Goal: Navigation & Orientation: Find specific page/section

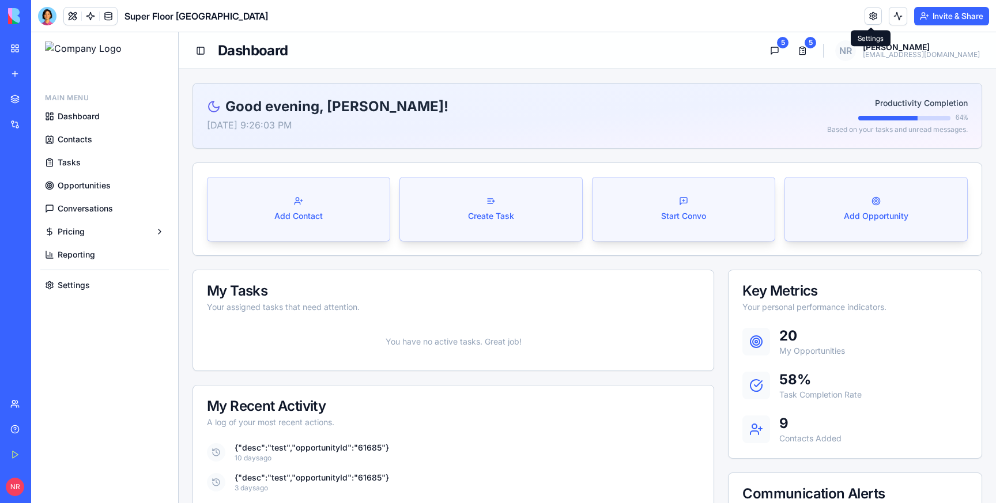
click at [871, 14] on link at bounding box center [873, 15] width 17 height 17
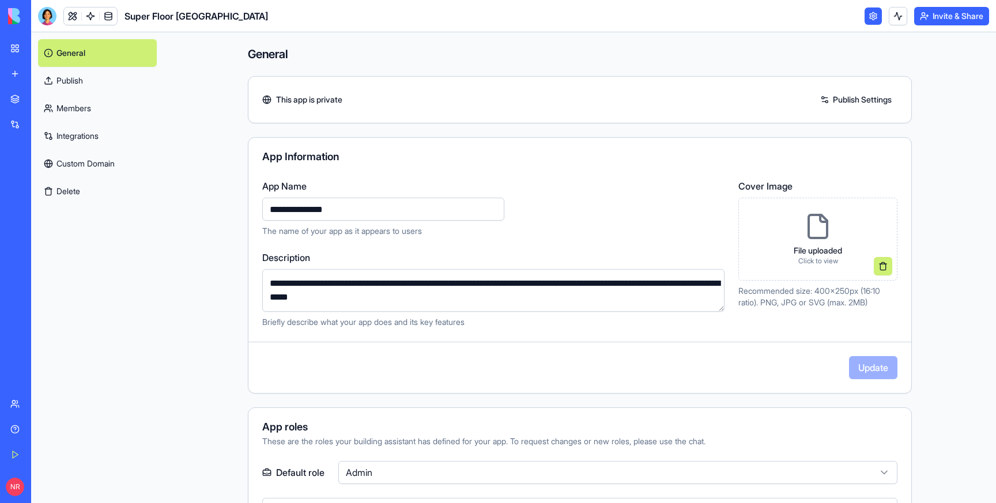
click at [61, 134] on link "Integrations" at bounding box center [97, 136] width 119 height 28
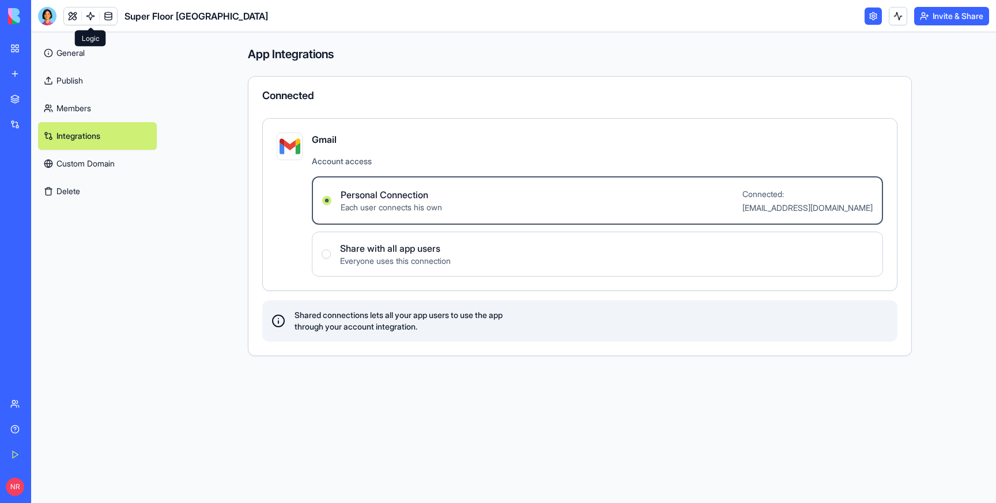
click at [86, 14] on link at bounding box center [90, 15] width 17 height 17
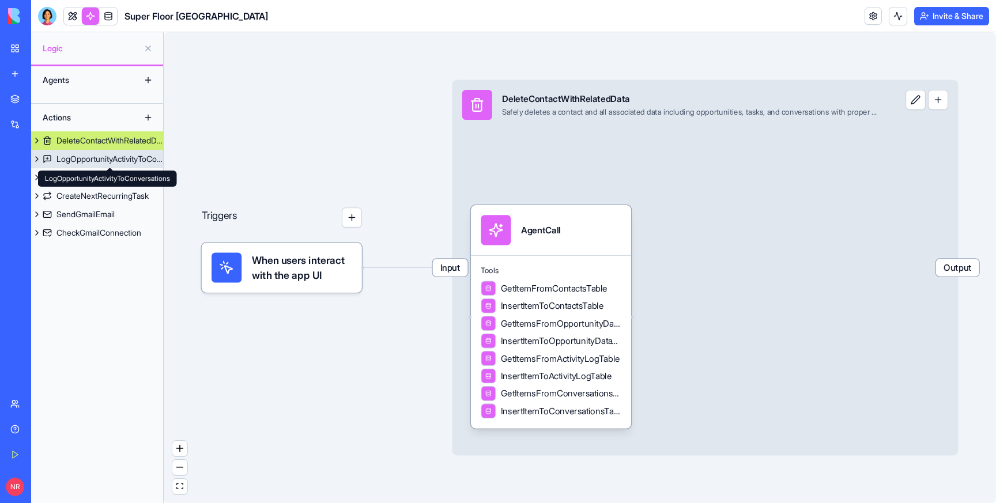
click at [85, 161] on div "LogOpportunityActivityToConversations" at bounding box center [109, 159] width 107 height 12
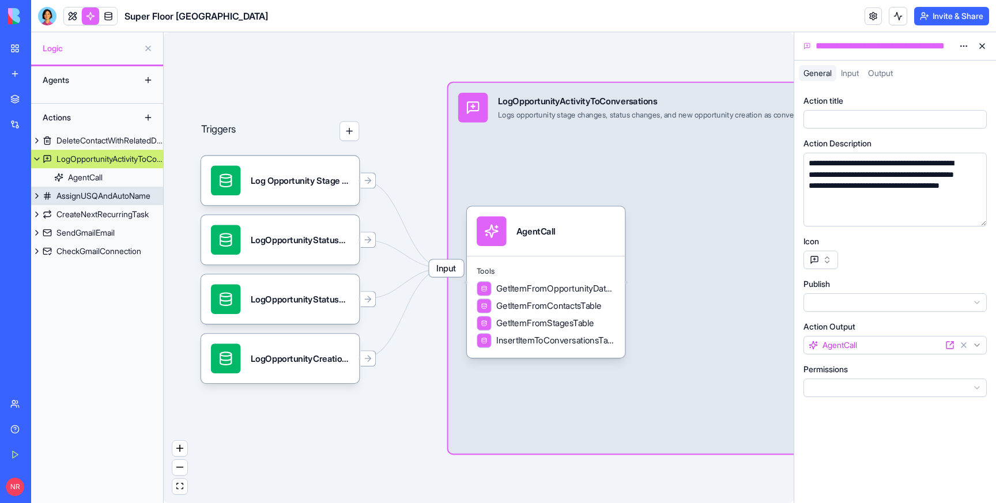
click at [85, 190] on div "AssignUSQAndAutoName" at bounding box center [103, 196] width 94 height 12
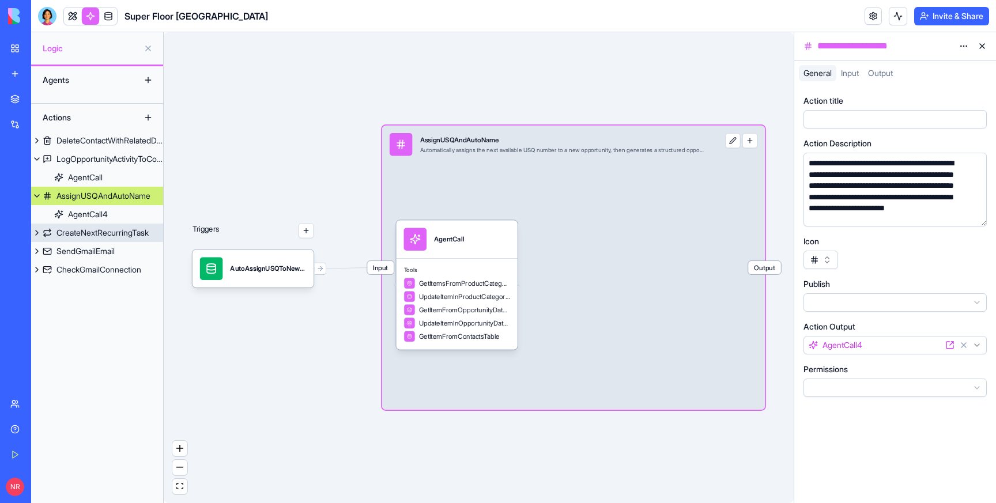
click at [77, 237] on div "CreateNextRecurringTask" at bounding box center [102, 233] width 92 height 12
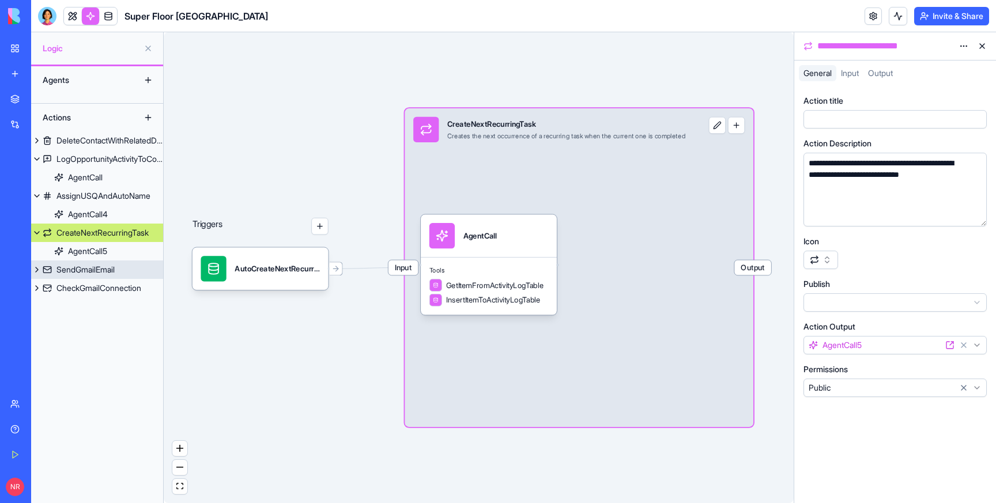
click at [72, 271] on div "SendGmailEmail" at bounding box center [85, 270] width 58 height 12
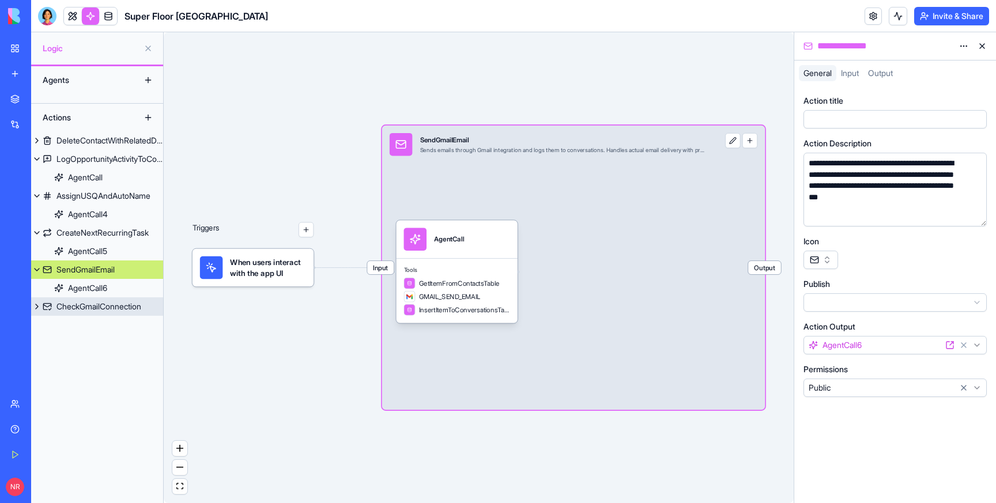
click at [80, 305] on div "CheckGmailConnection" at bounding box center [98, 307] width 85 height 12
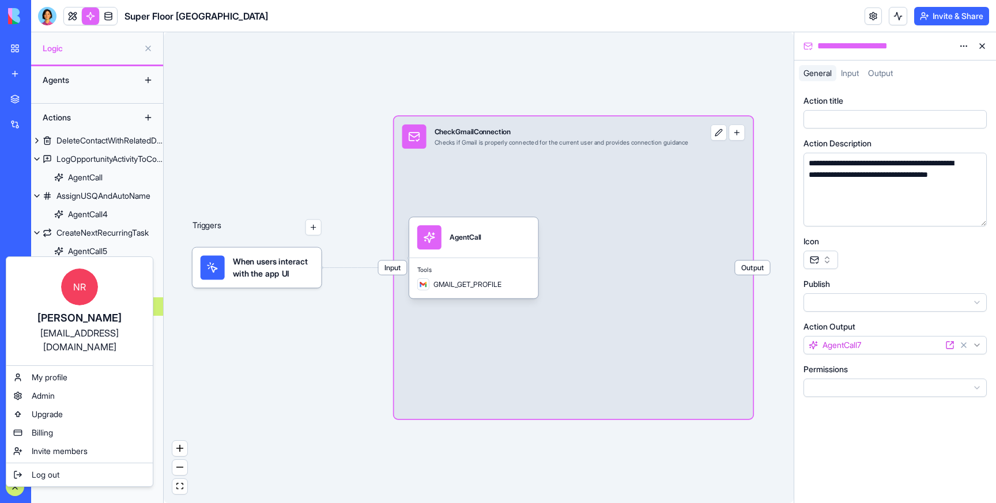
click at [368, 14] on html "**********" at bounding box center [498, 251] width 996 height 503
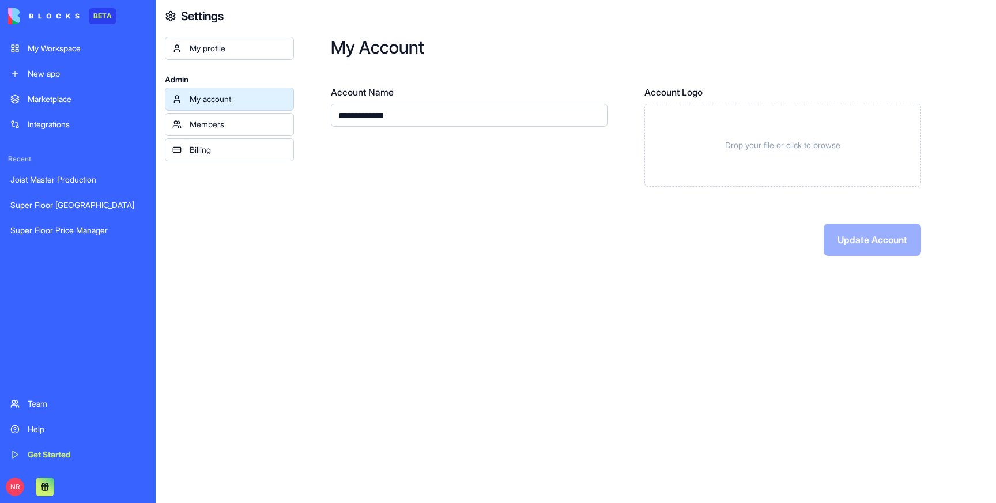
click at [227, 123] on div "Members" at bounding box center [238, 125] width 97 height 12
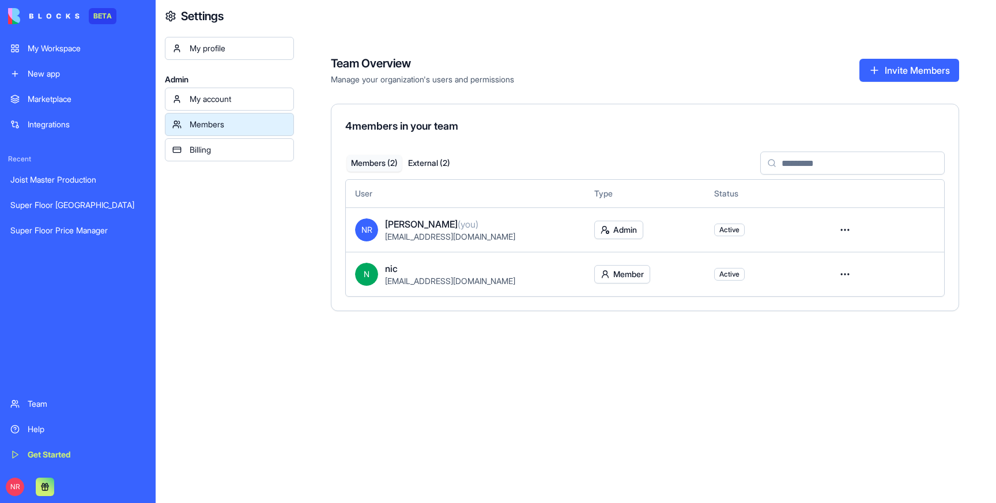
click at [81, 47] on div "My Workspace" at bounding box center [87, 49] width 118 height 12
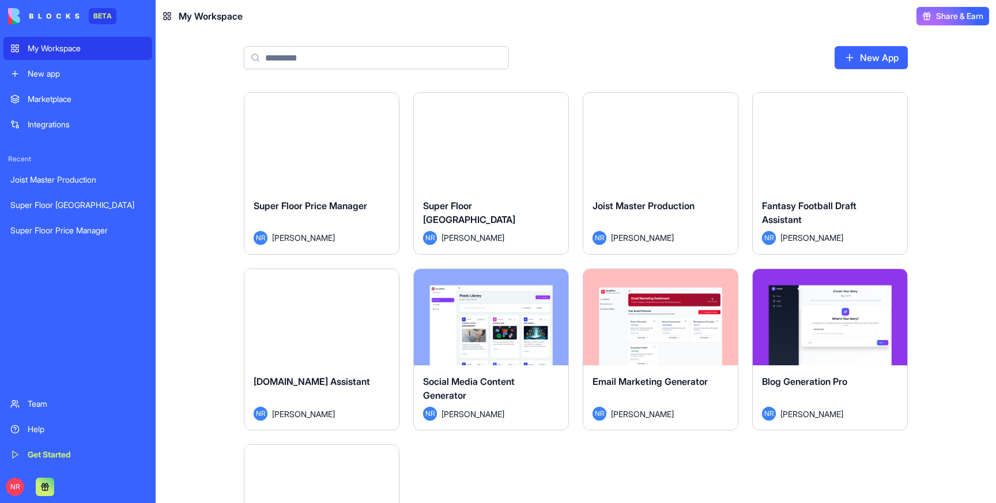
click at [505, 141] on button "Launch" at bounding box center [491, 141] width 86 height 23
